Goal: Check status: Check status

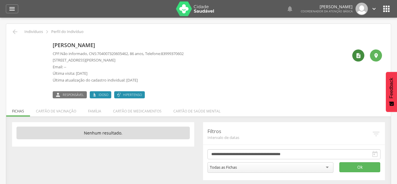
click at [352, 56] on div "" at bounding box center [358, 55] width 12 height 12
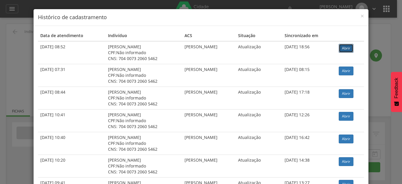
click at [341, 49] on link "Abrir" at bounding box center [346, 48] width 15 height 9
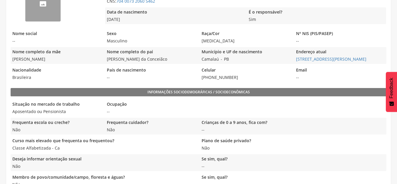
scroll to position [146, 0]
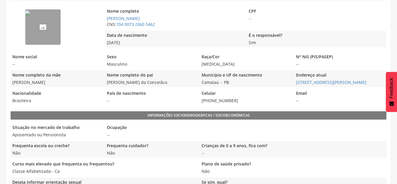
click at [30, 15] on img "--" at bounding box center [27, 13] width 5 height 5
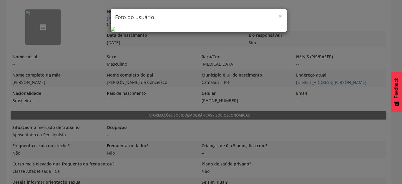
click at [279, 16] on span "×" at bounding box center [281, 16] width 4 height 8
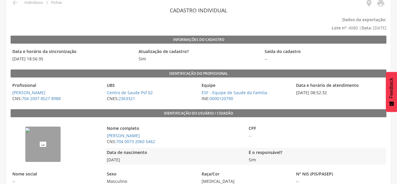
scroll to position [0, 0]
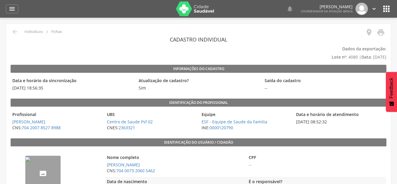
click at [385, 6] on icon "" at bounding box center [386, 8] width 9 height 9
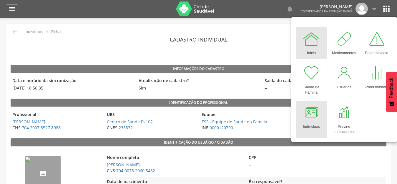
click at [306, 117] on div at bounding box center [312, 113] width 18 height 18
